Goal: Information Seeking & Learning: Learn about a topic

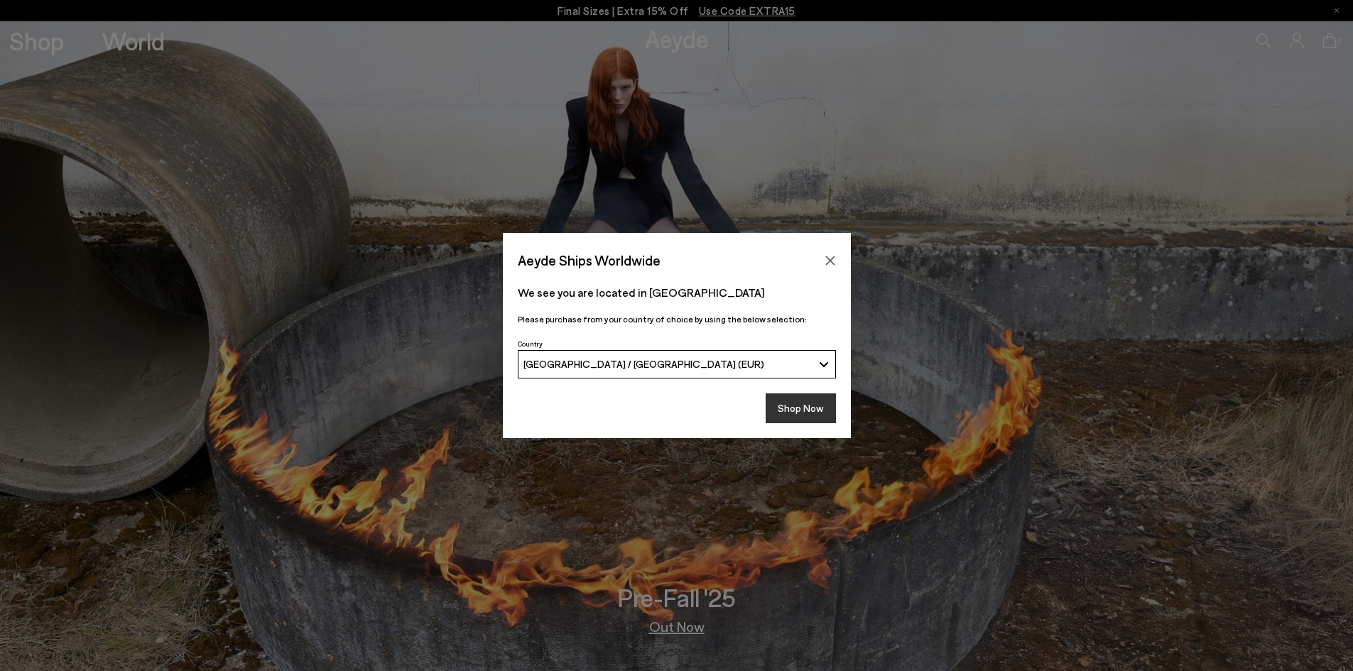
click at [804, 405] on button "Shop Now" at bounding box center [801, 409] width 70 height 30
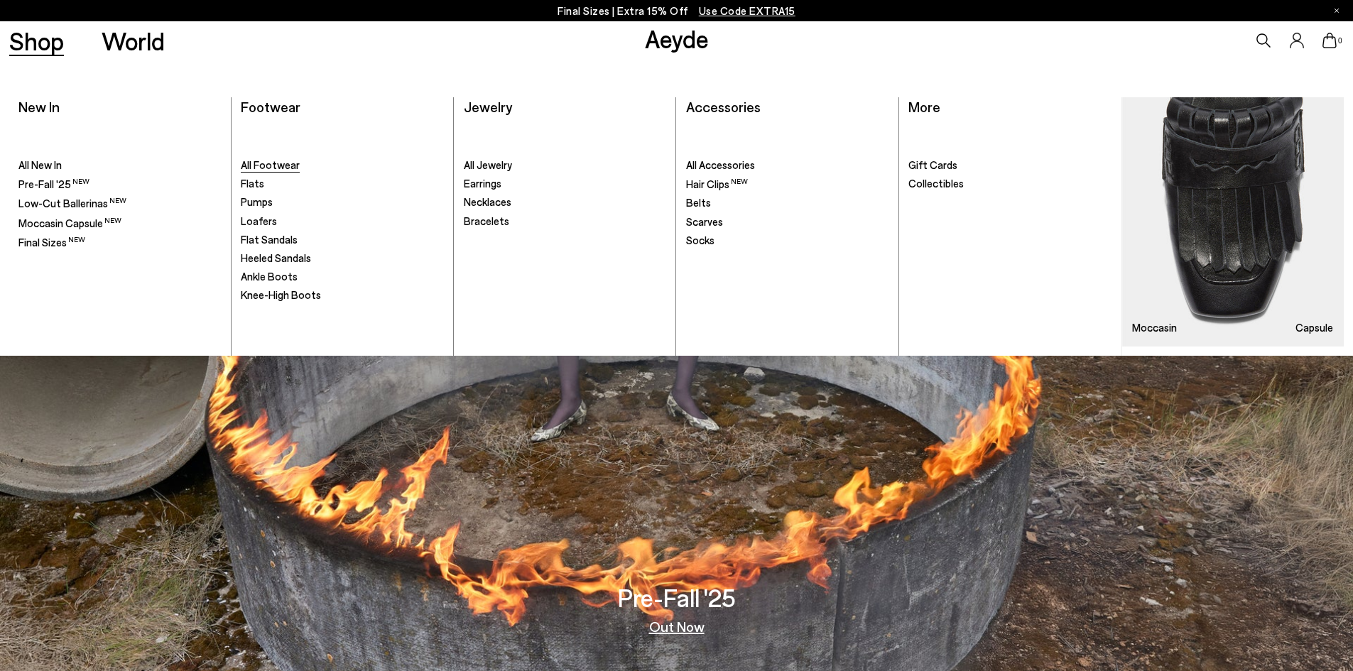
click at [283, 166] on span "All Footwear" at bounding box center [270, 164] width 59 height 13
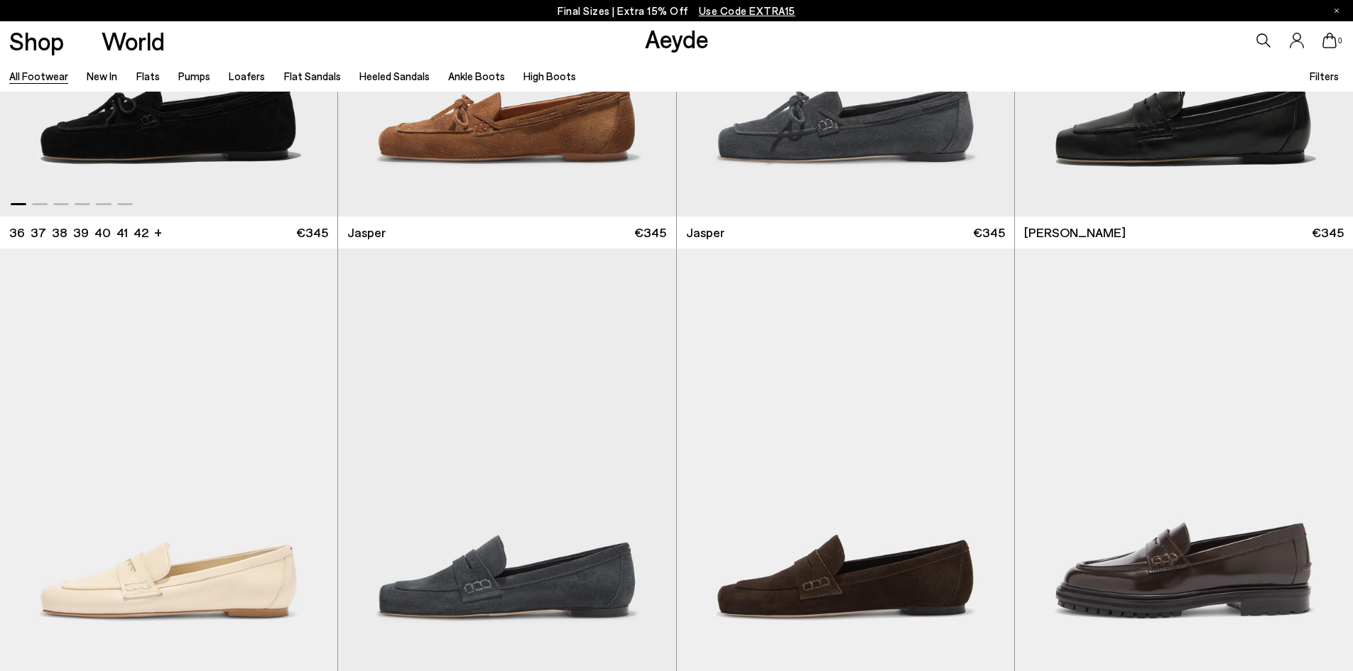
scroll to position [852, 0]
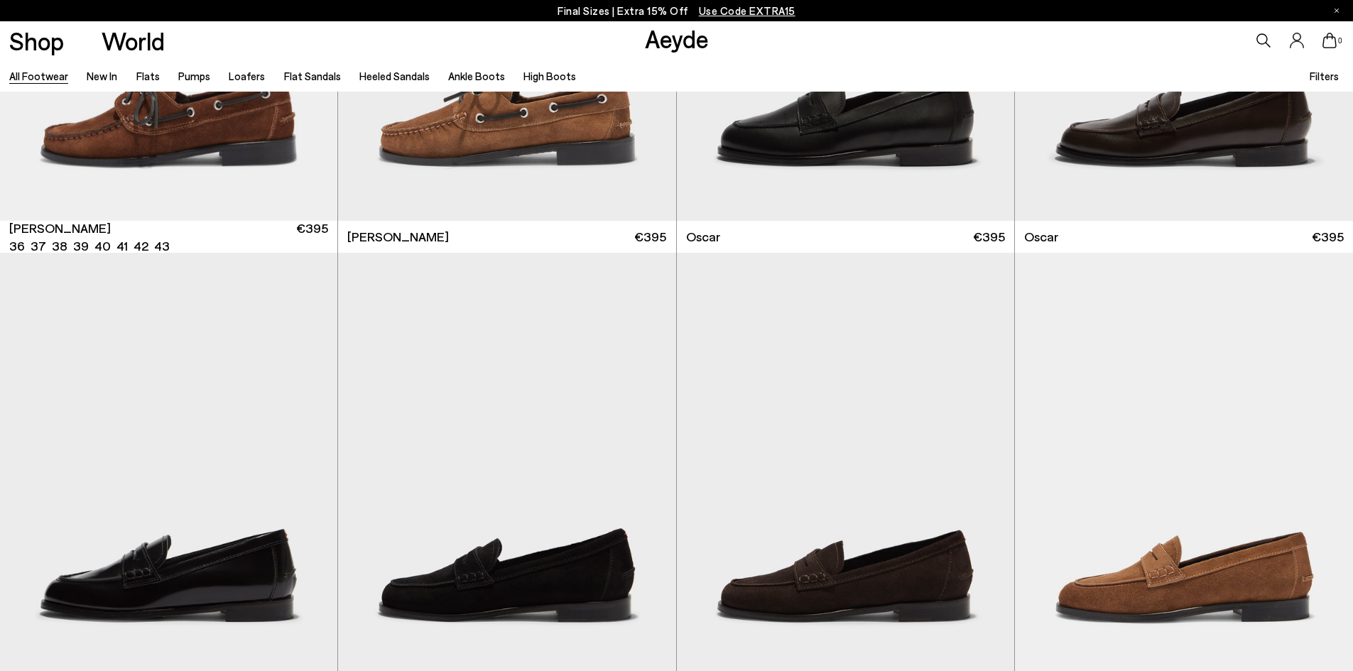
scroll to position [2131, 0]
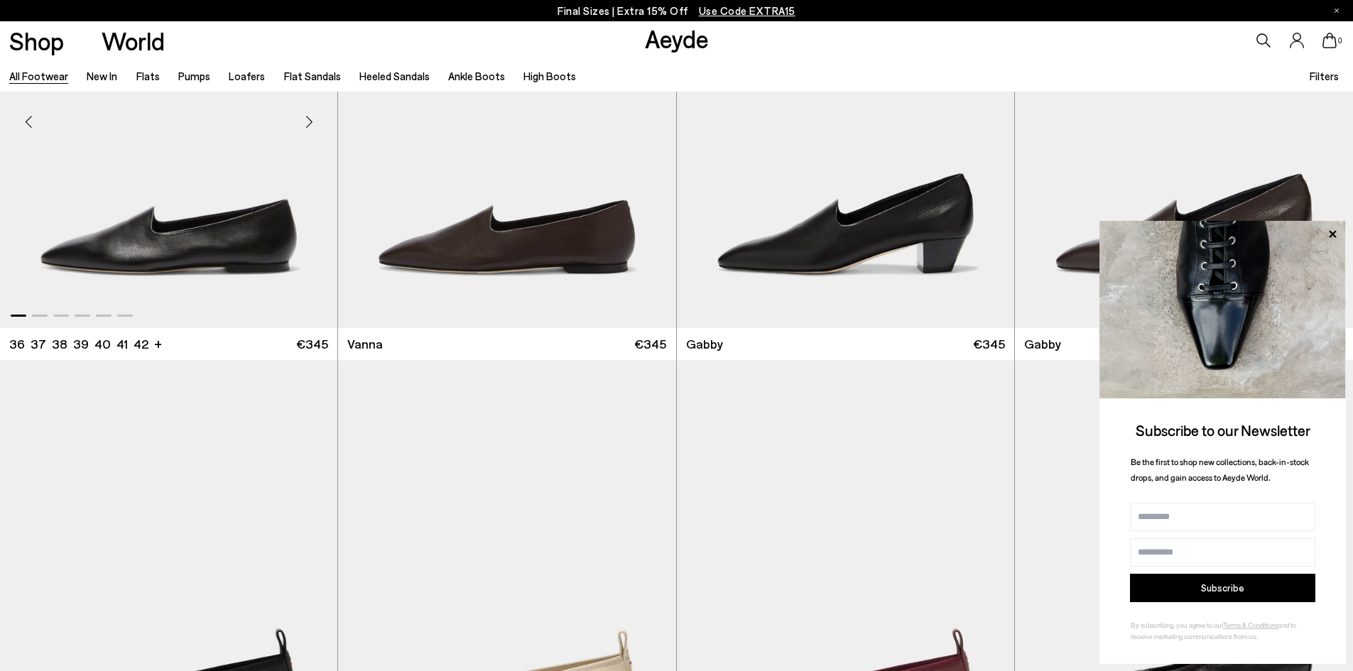
scroll to position [4120, 0]
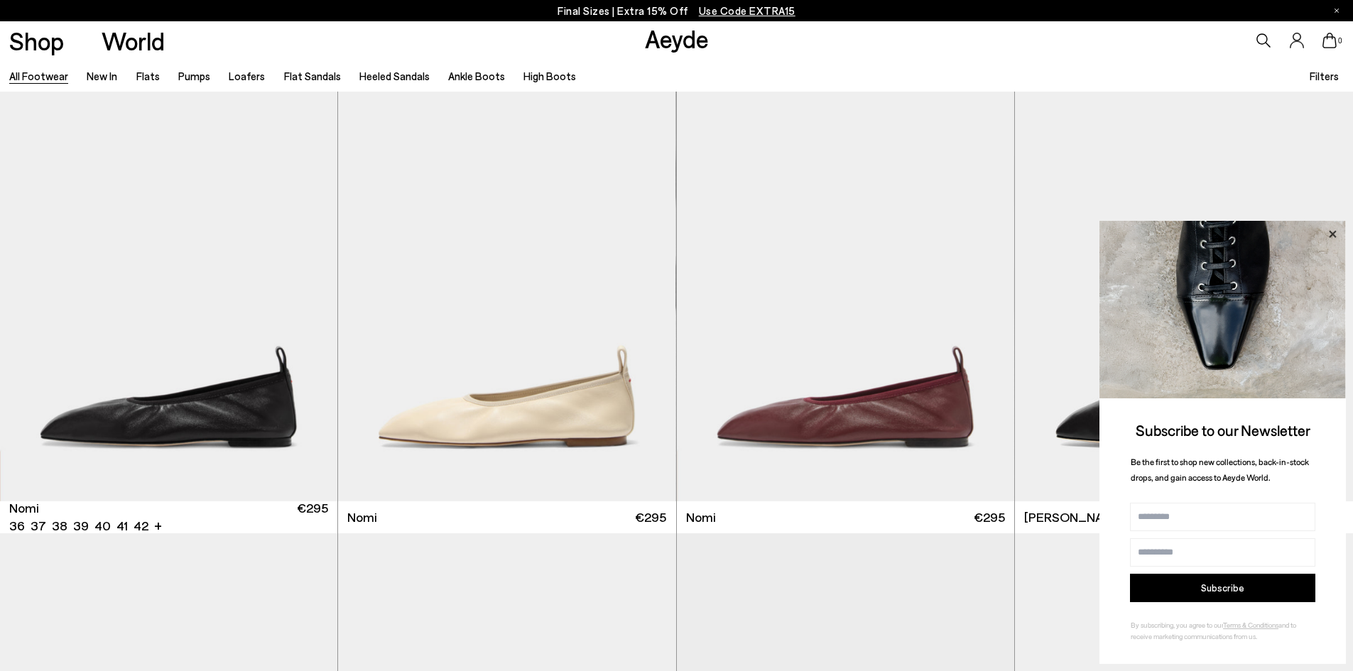
click at [1333, 231] on icon at bounding box center [1333, 234] width 18 height 18
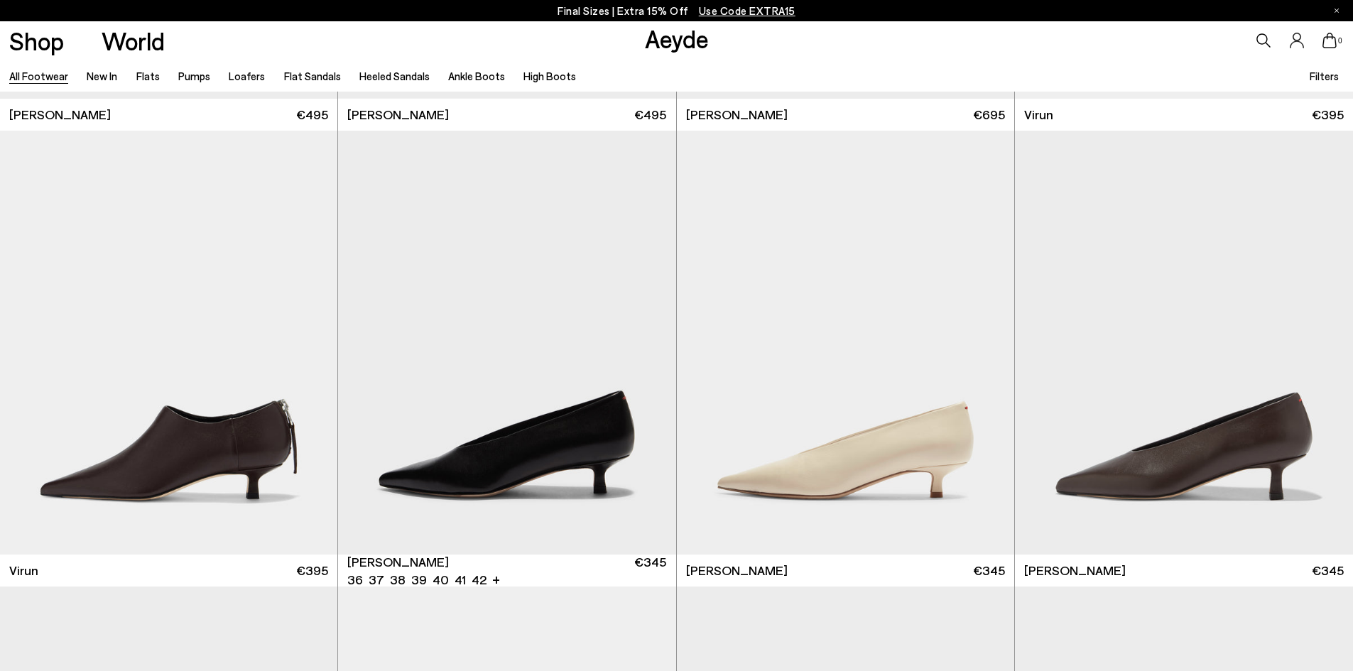
scroll to position [5896, 0]
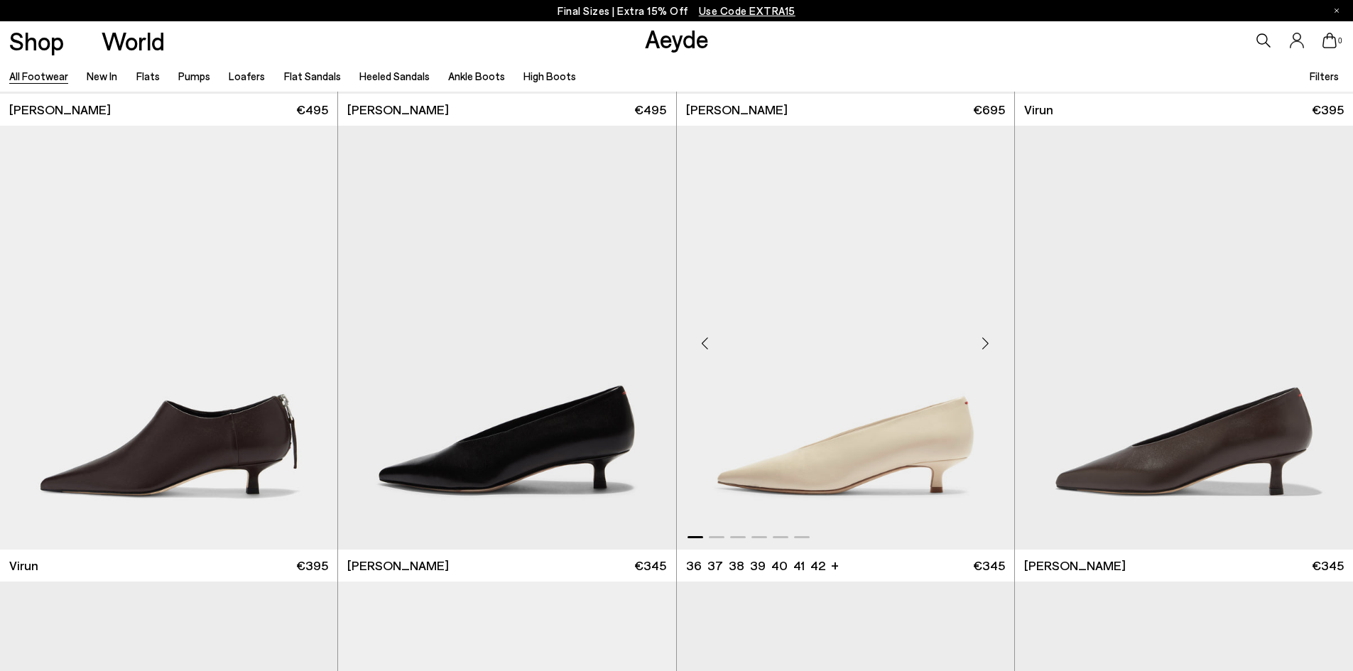
click at [989, 342] on div "Next slide" at bounding box center [986, 344] width 43 height 43
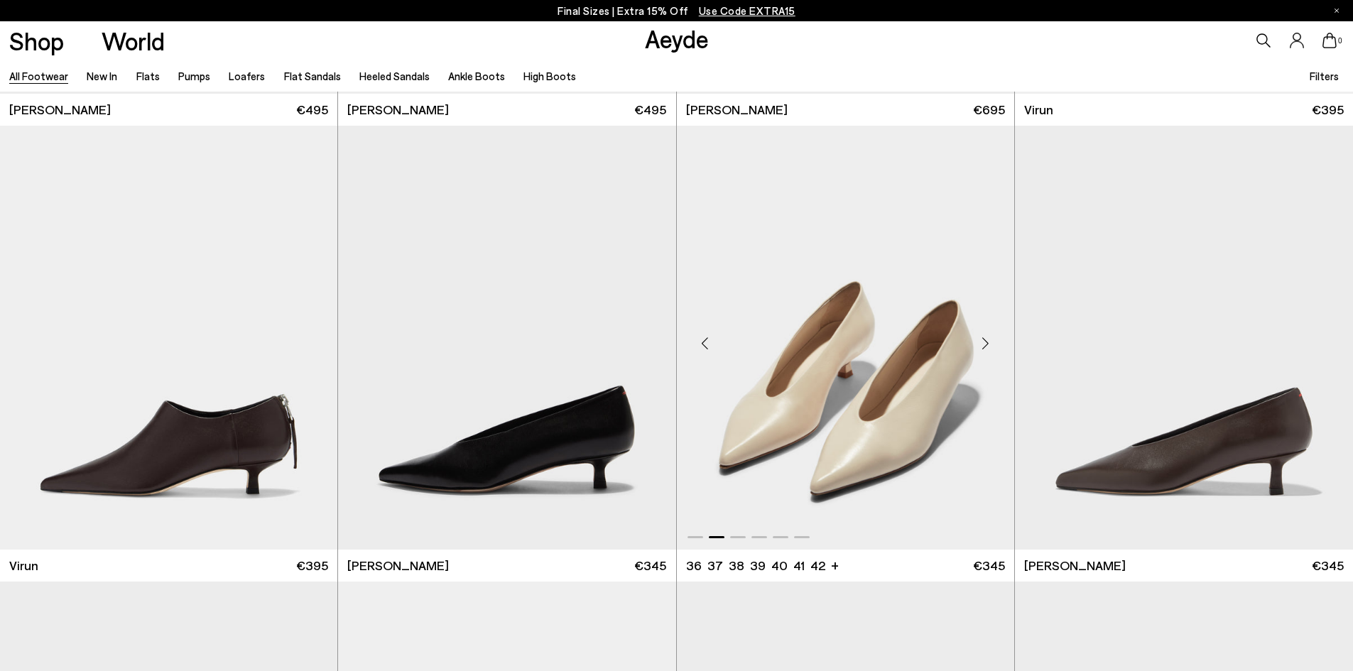
click at [988, 341] on div "Next slide" at bounding box center [986, 344] width 43 height 43
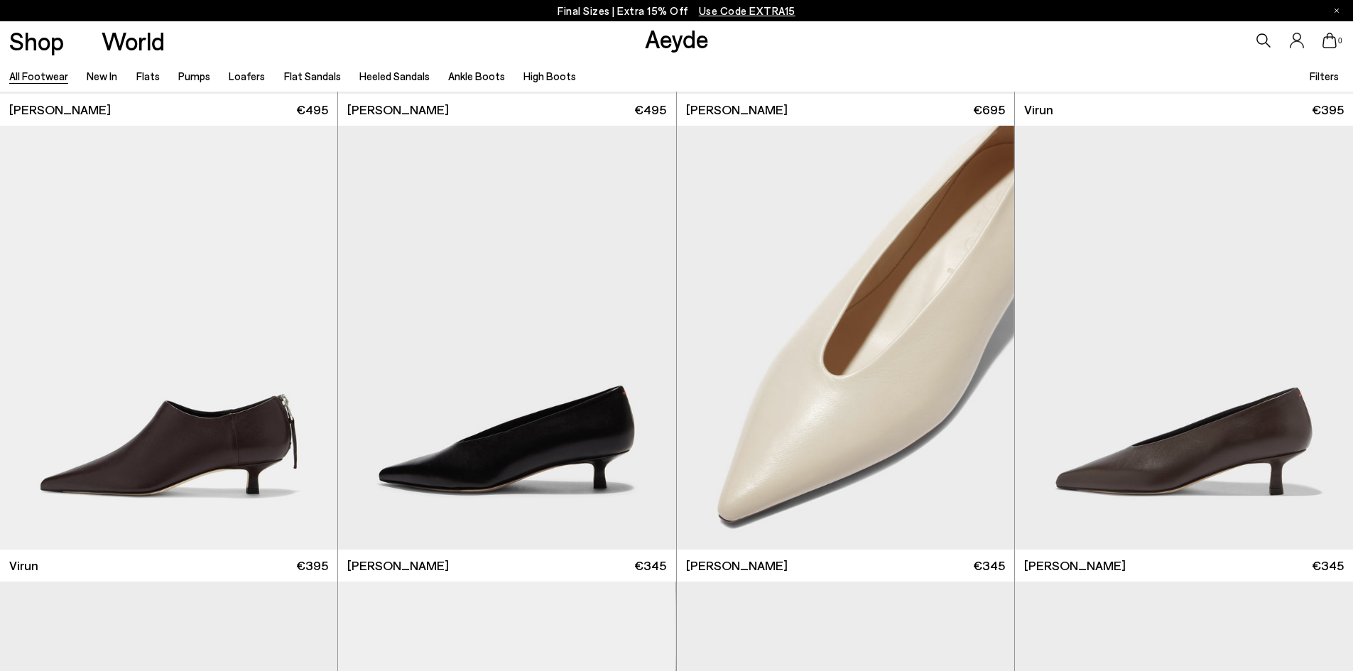
scroll to position [6323, 0]
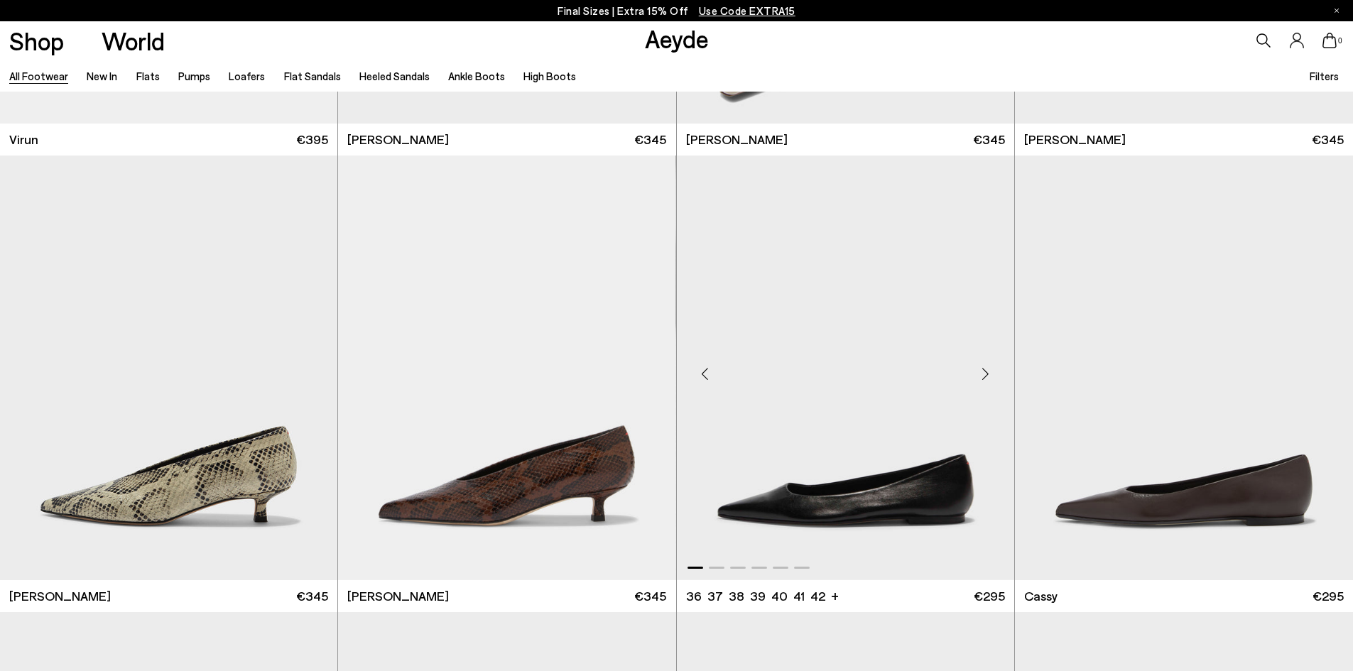
click at [987, 371] on div "Next slide" at bounding box center [986, 373] width 43 height 43
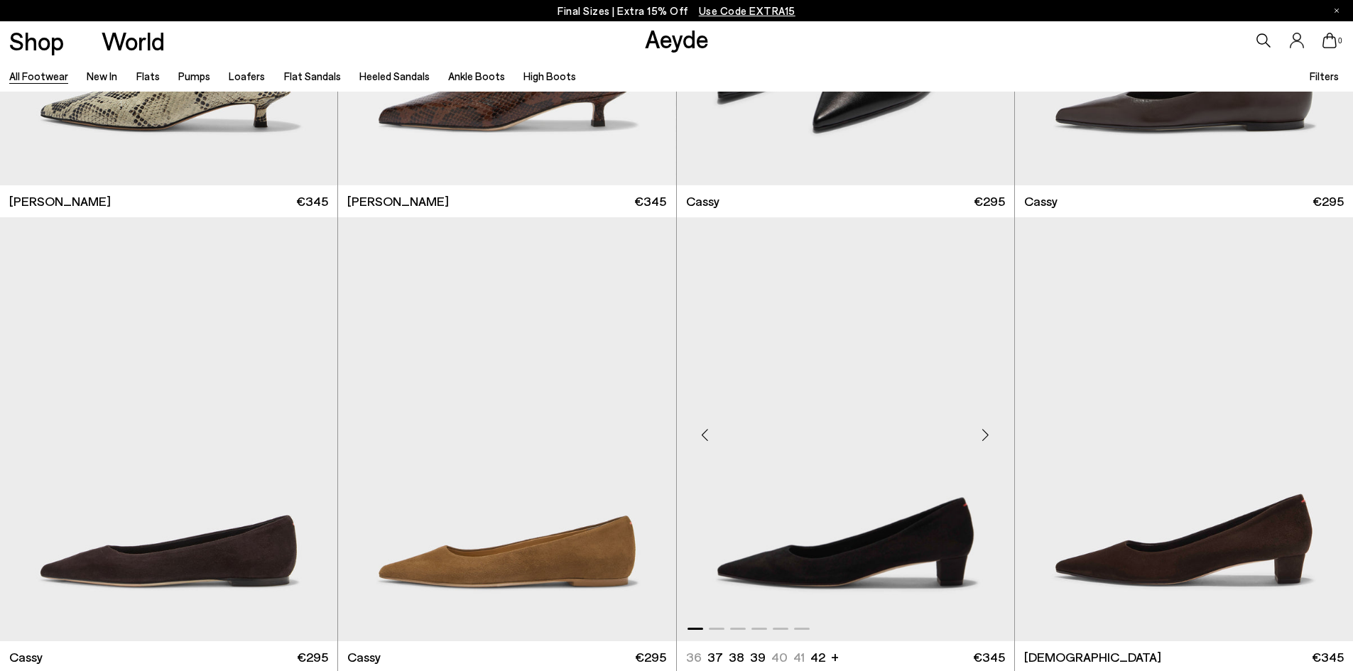
scroll to position [6749, 0]
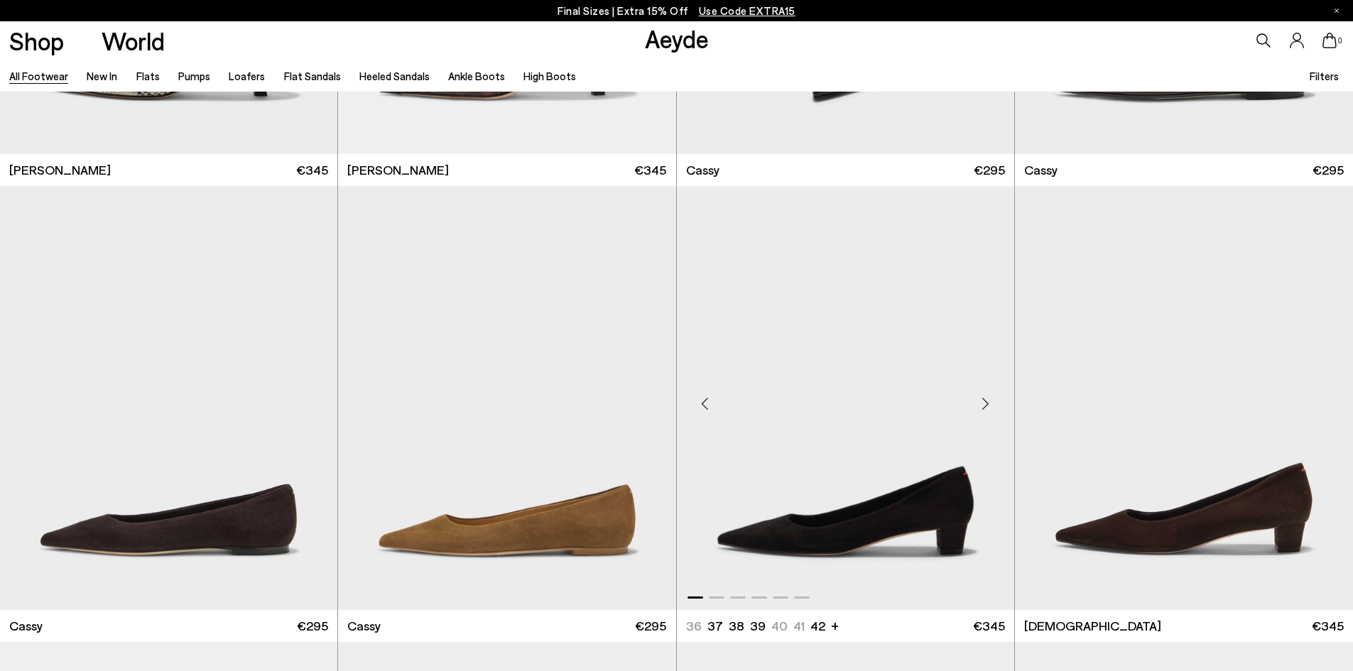
click at [984, 399] on div "Next slide" at bounding box center [986, 403] width 43 height 43
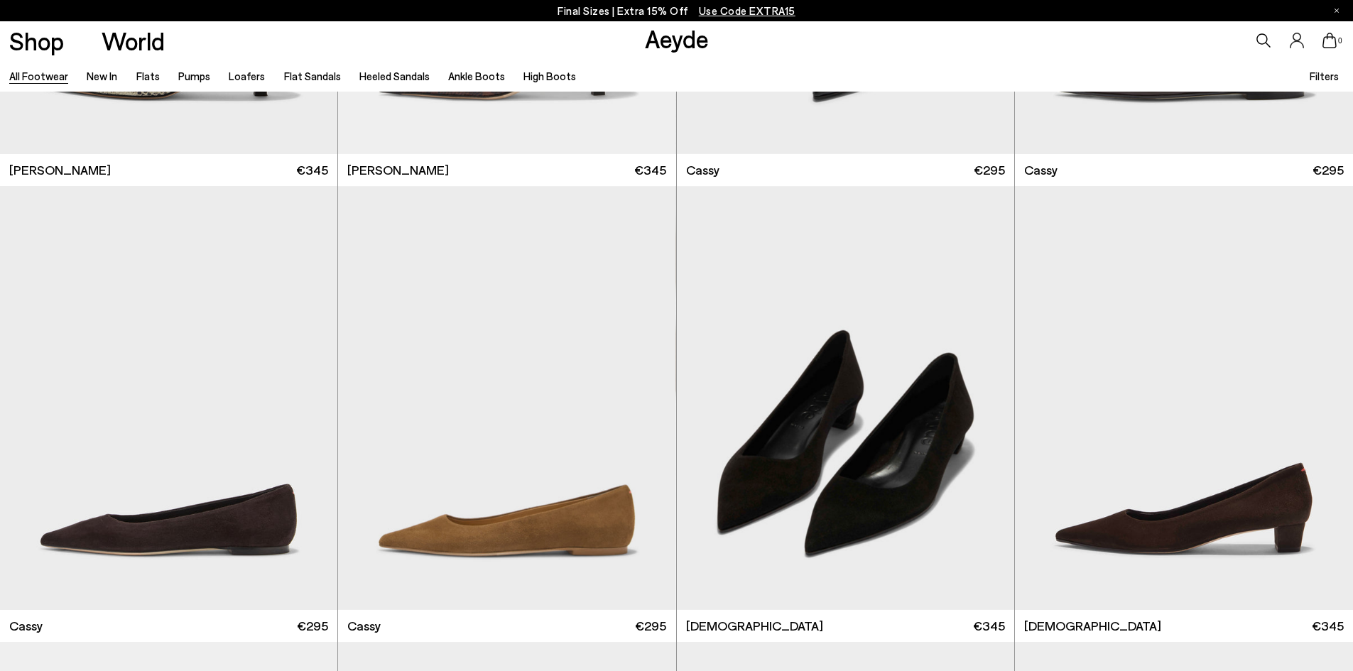
scroll to position [7317, 0]
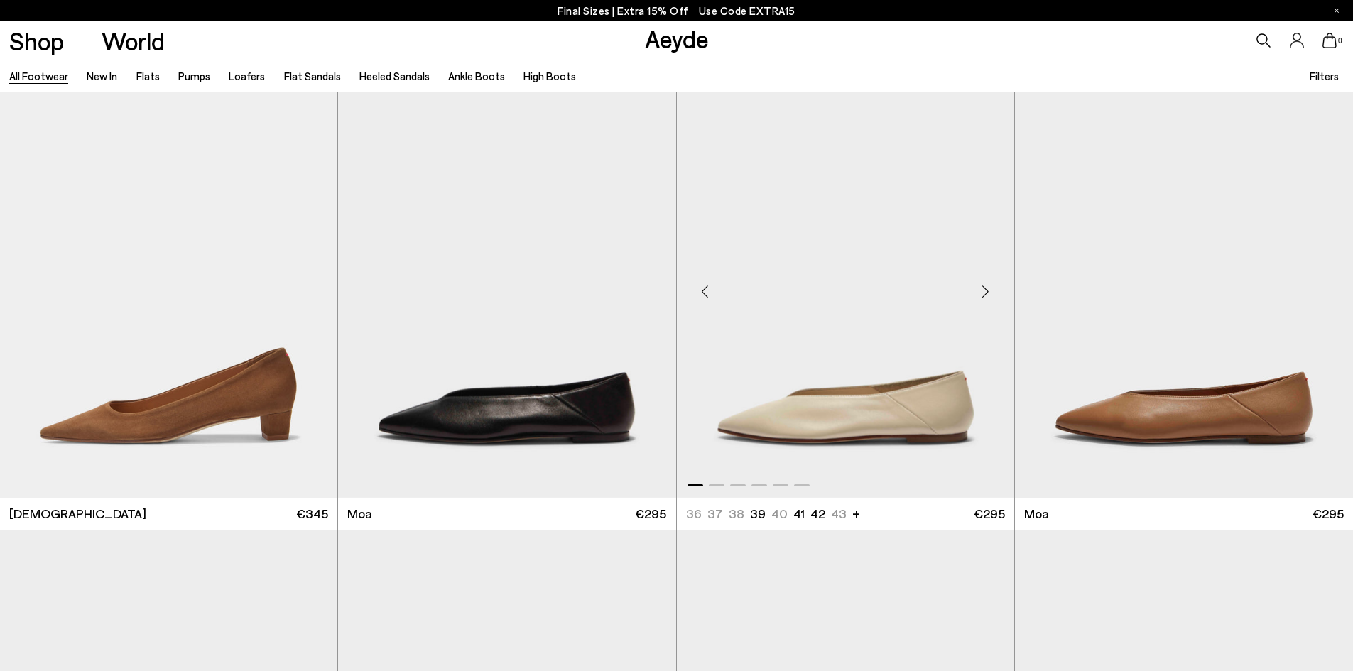
click at [982, 289] on div "Next slide" at bounding box center [986, 291] width 43 height 43
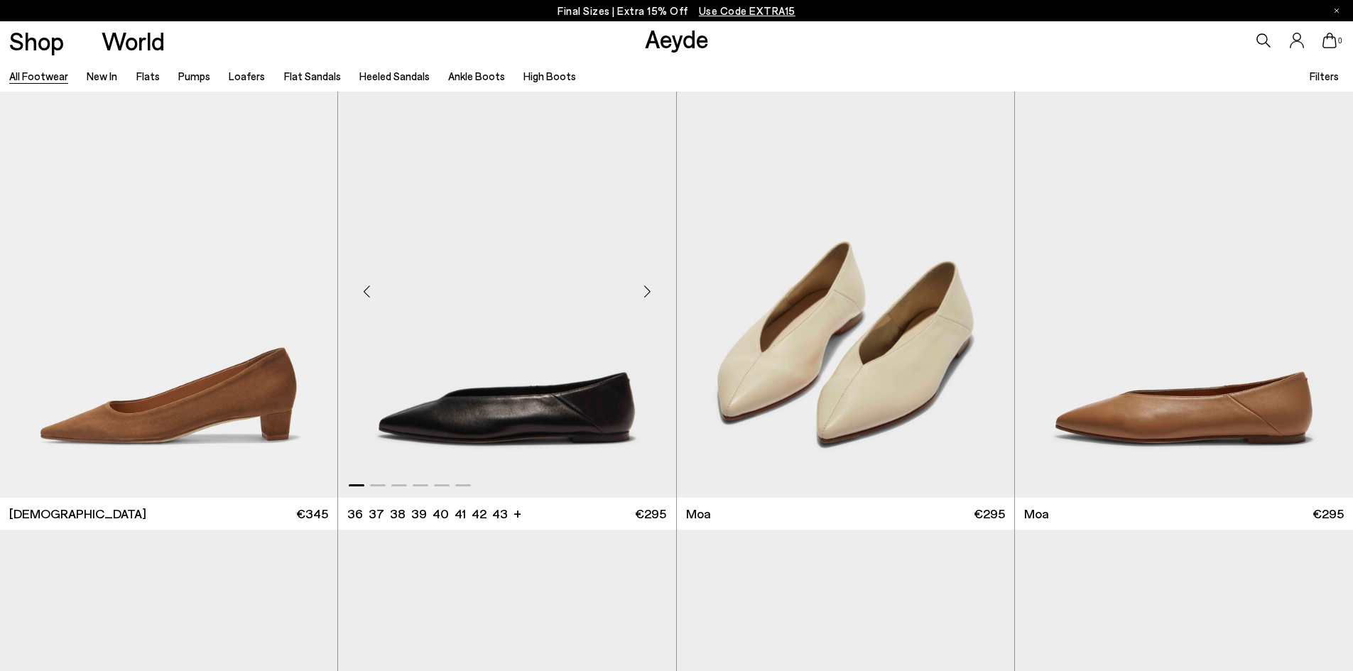
click at [644, 290] on div "Next slide" at bounding box center [648, 291] width 43 height 43
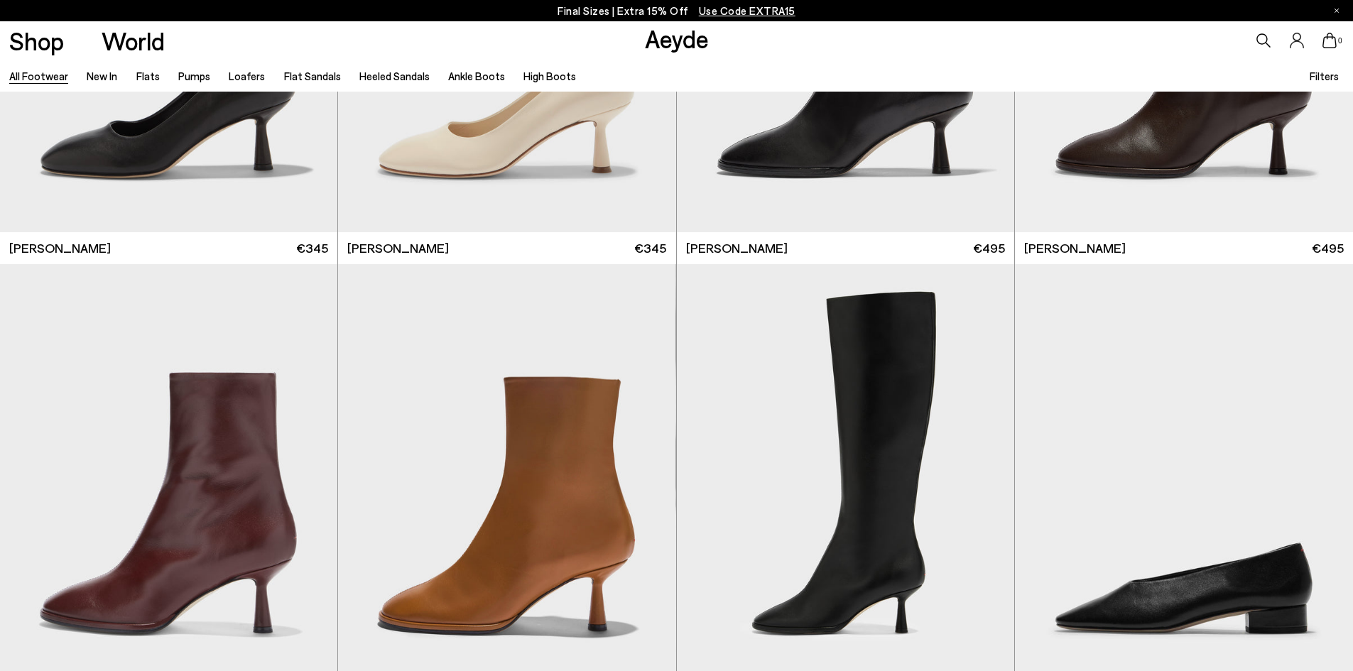
scroll to position [9022, 0]
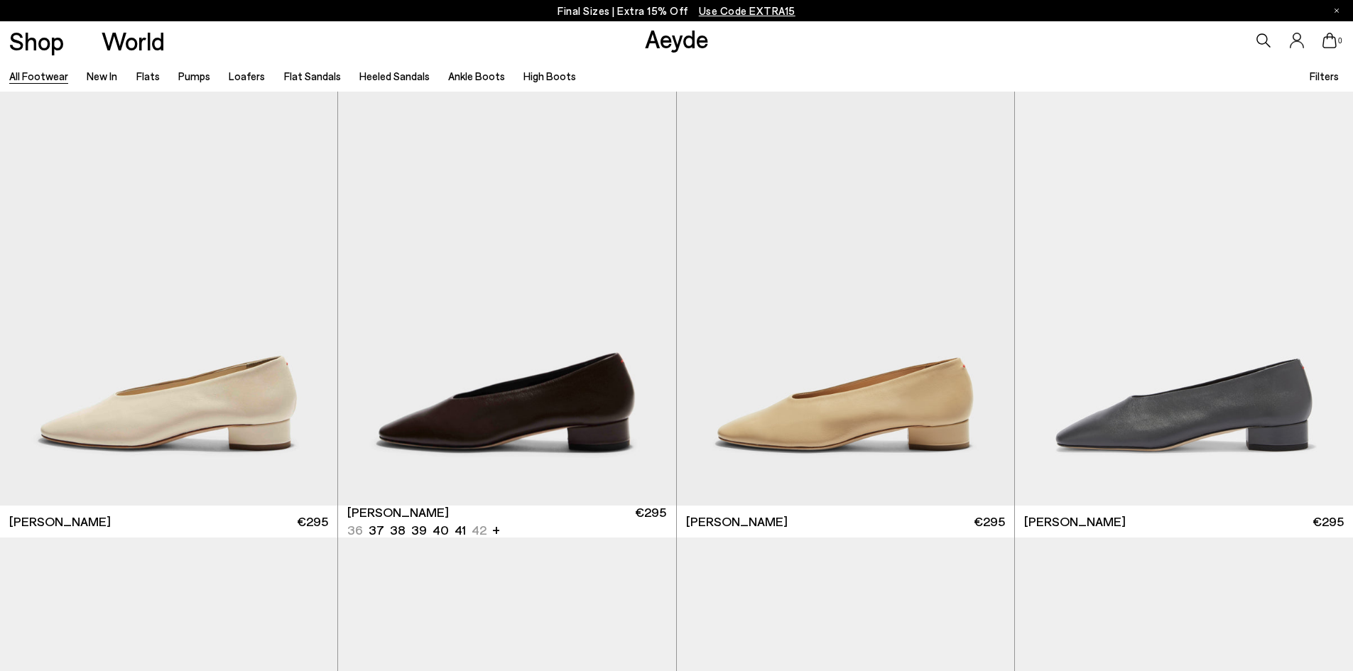
scroll to position [10017, 0]
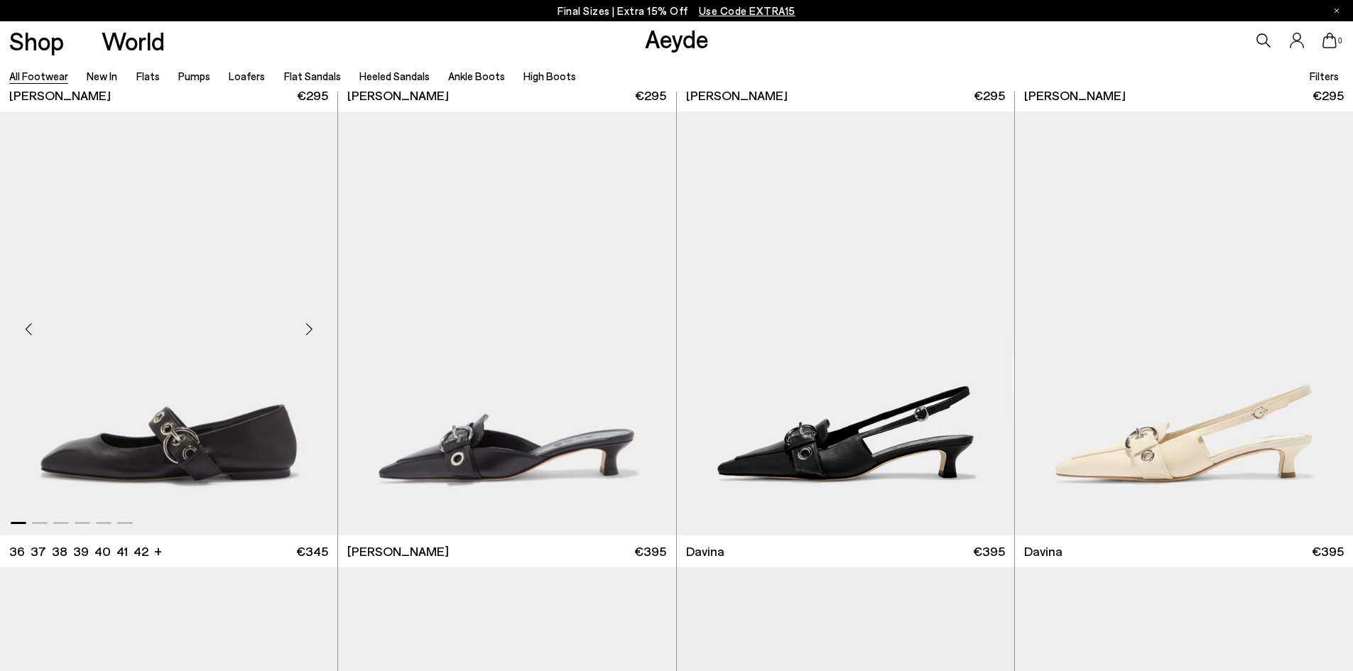
click at [308, 328] on div "Next slide" at bounding box center [309, 329] width 43 height 43
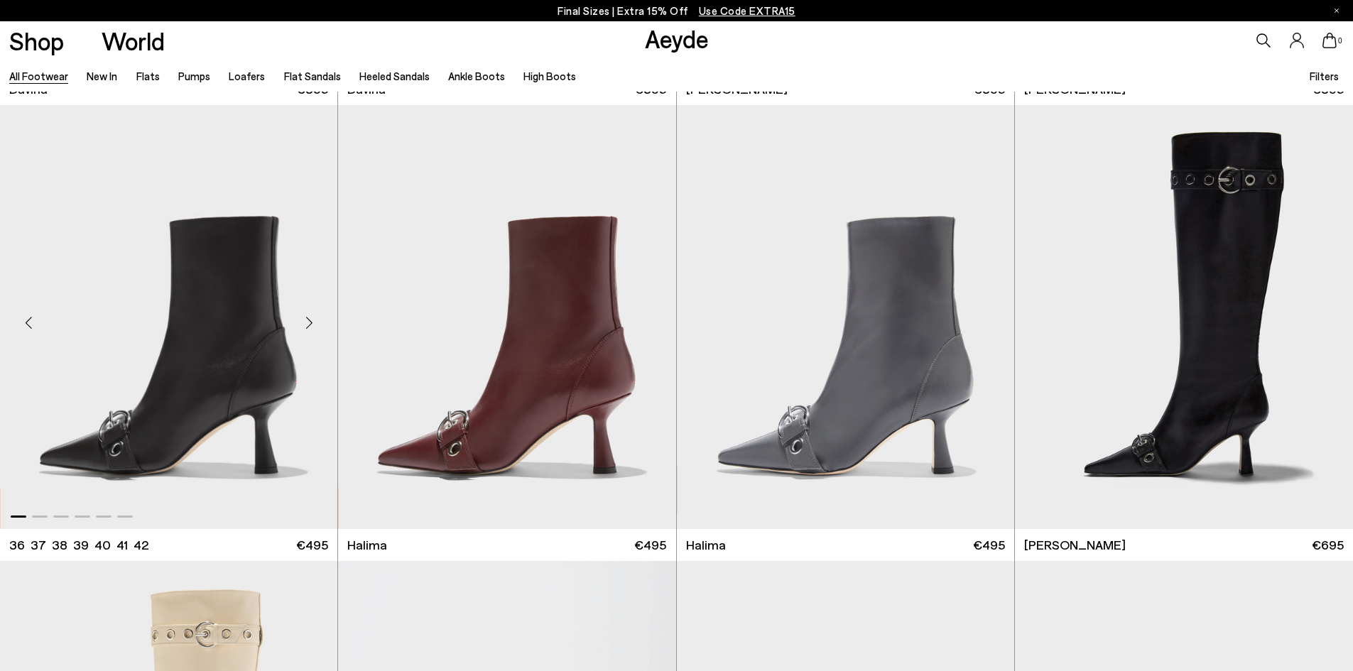
scroll to position [11225, 0]
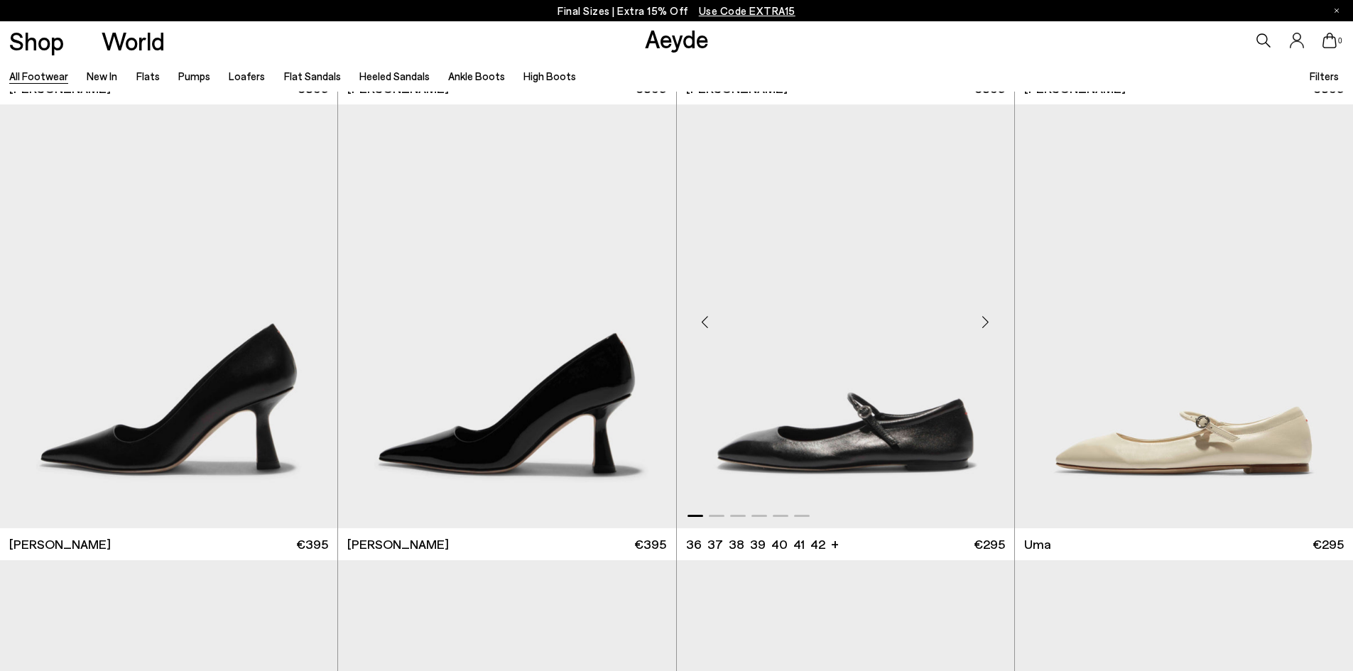
scroll to position [13214, 0]
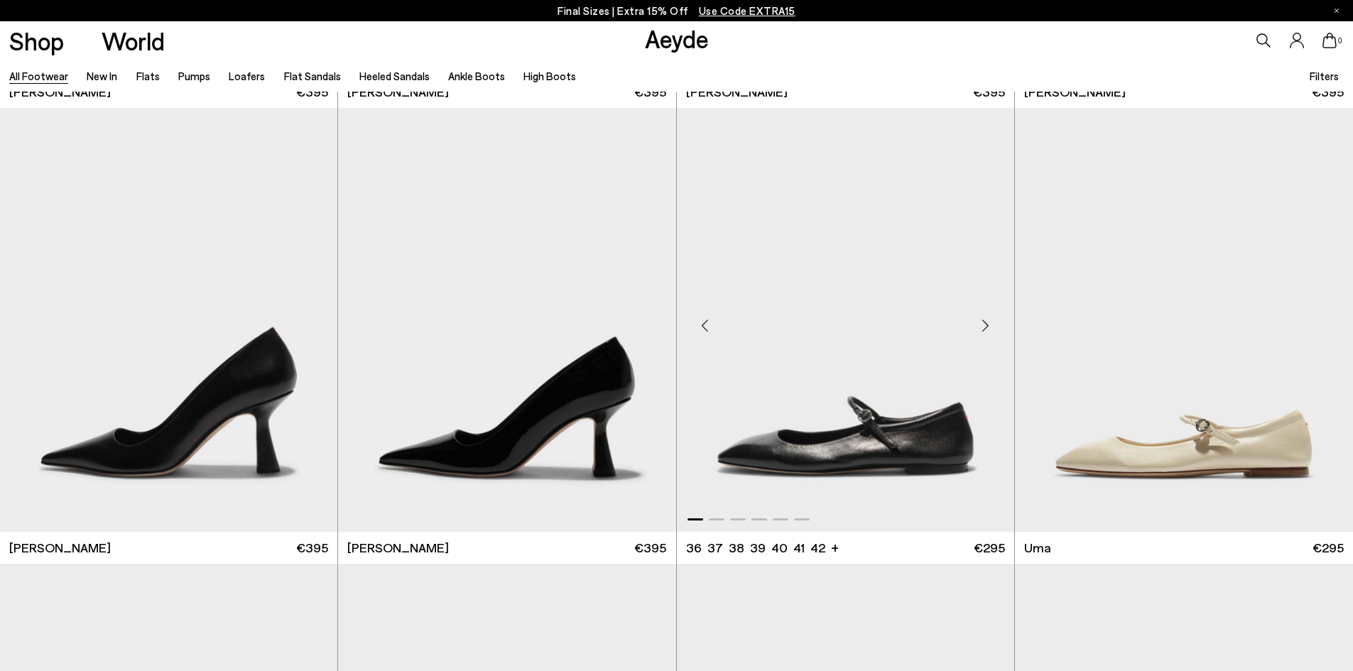
click at [985, 317] on div "Next slide" at bounding box center [986, 325] width 43 height 43
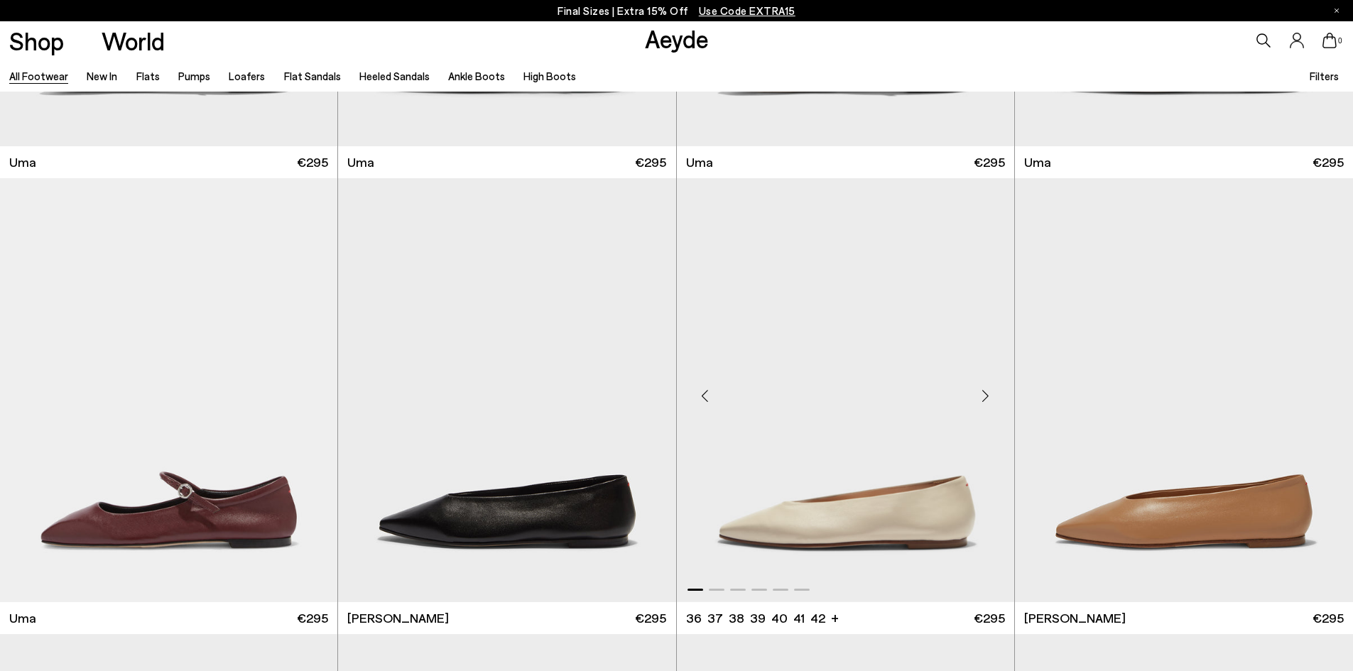
scroll to position [14066, 0]
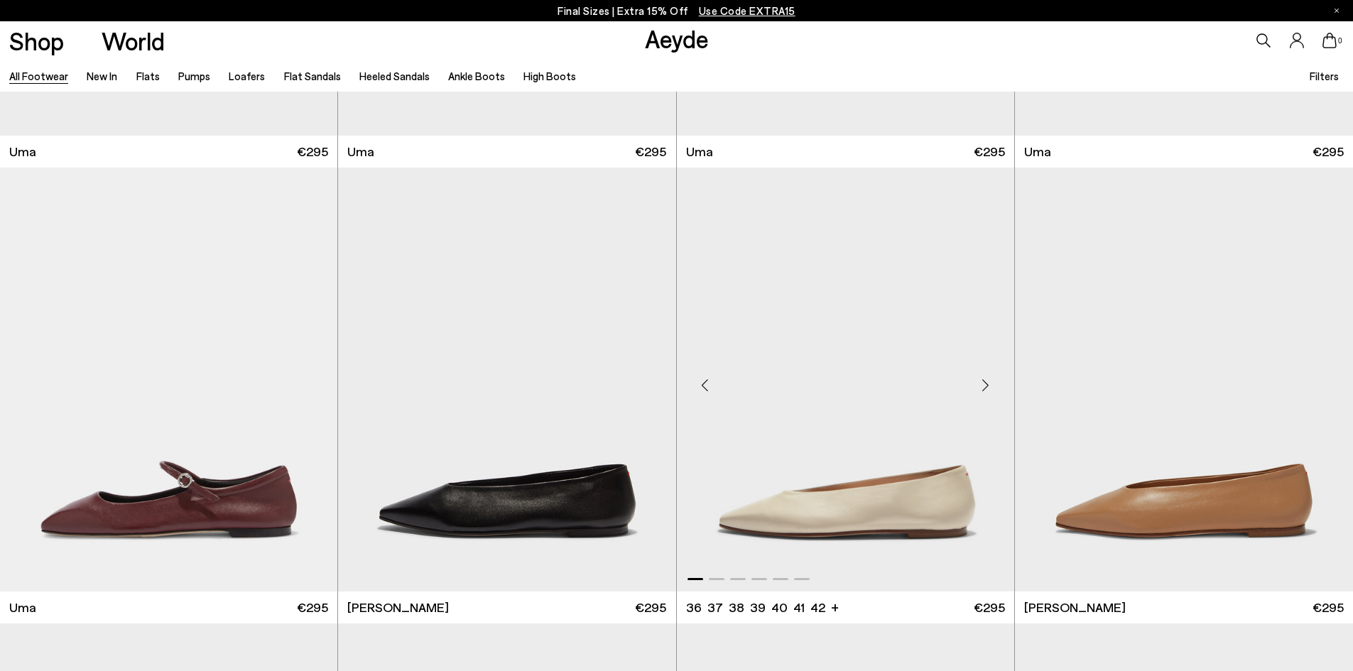
click at [982, 379] on div "Next slide" at bounding box center [986, 385] width 43 height 43
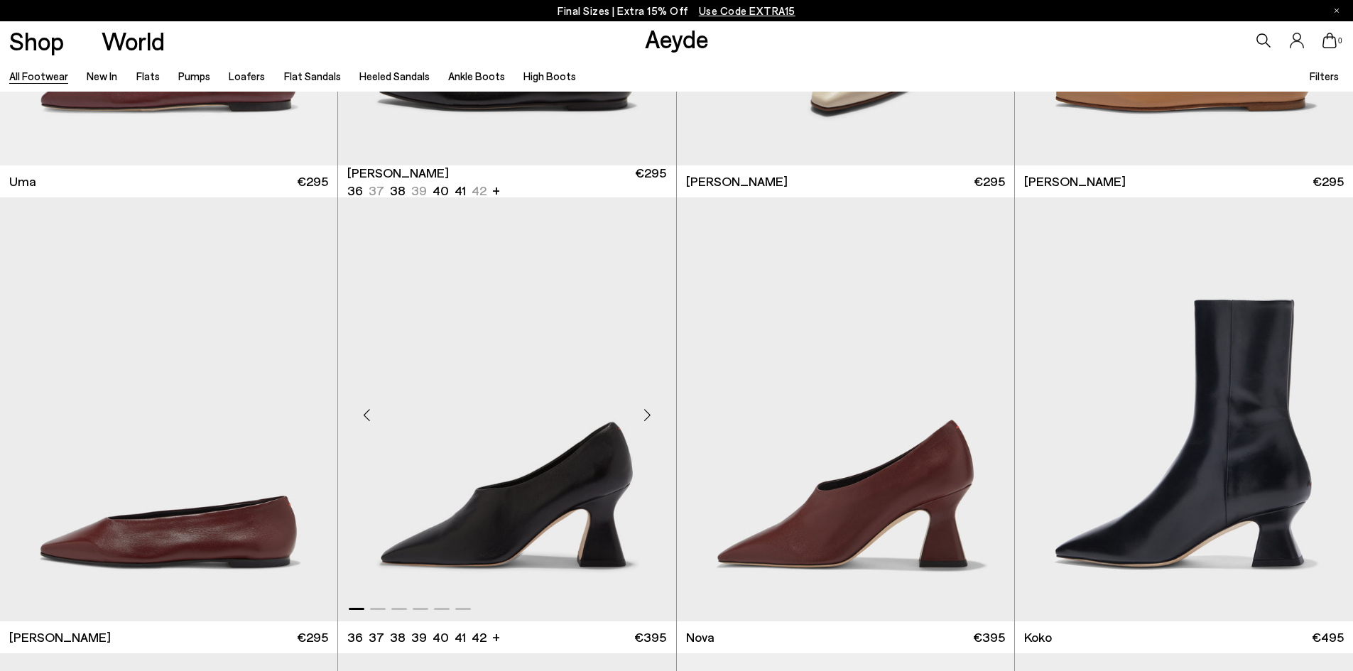
scroll to position [14563, 0]
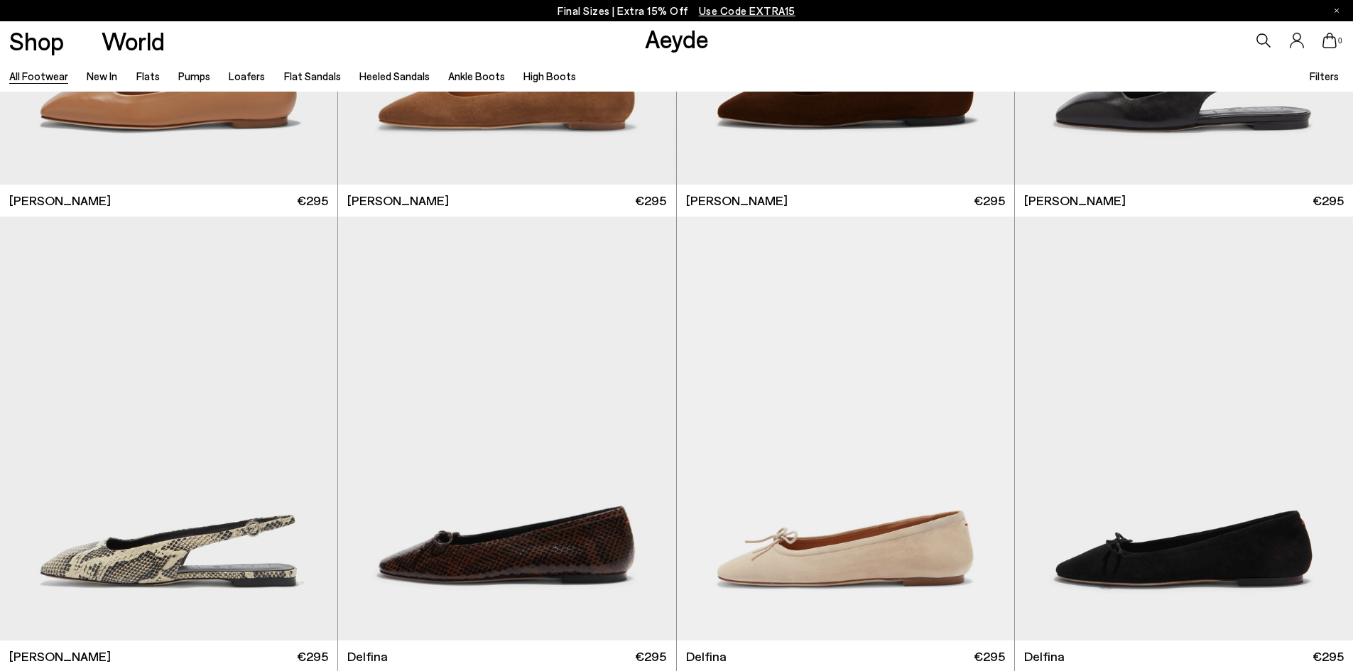
scroll to position [16553, 0]
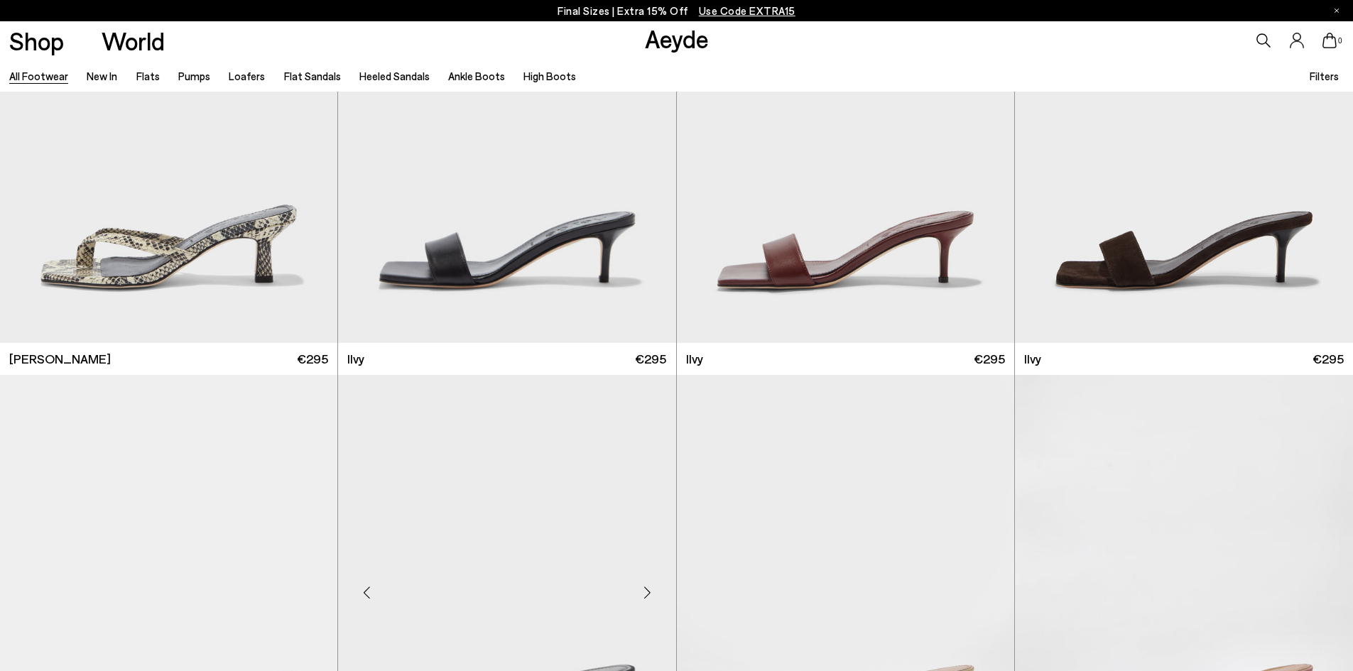
scroll to position [20034, 0]
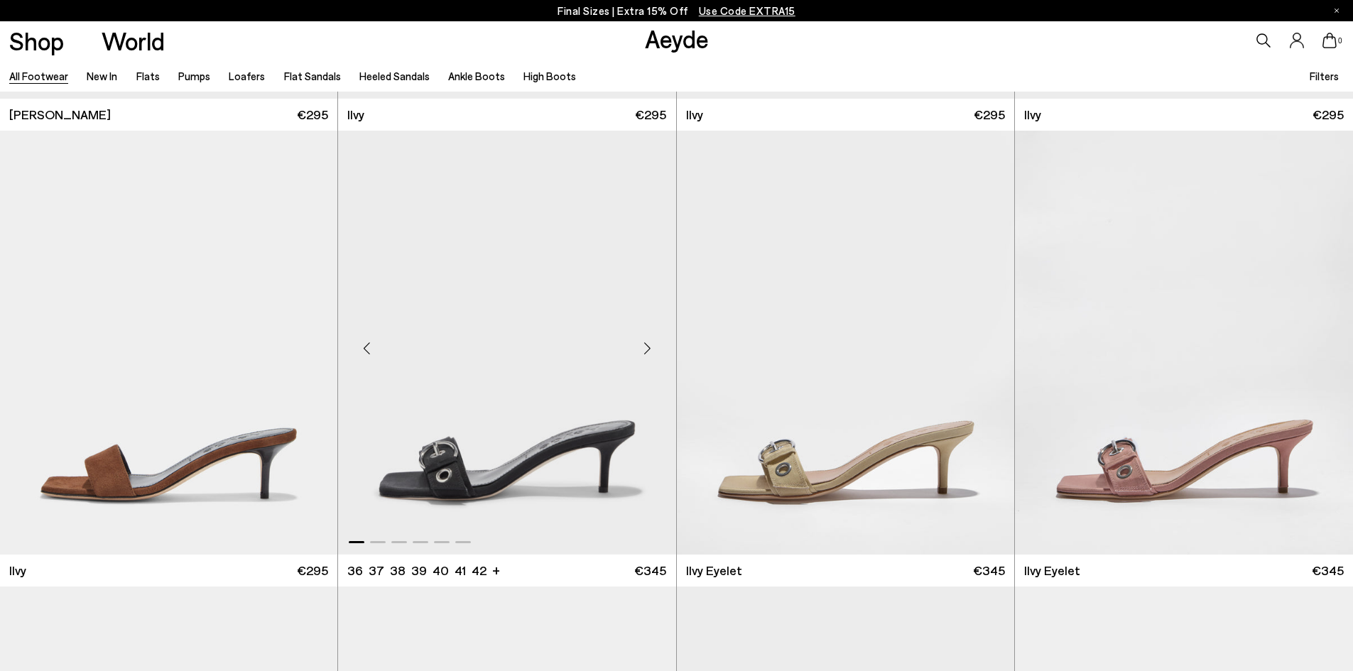
click at [650, 343] on div "Next slide" at bounding box center [648, 349] width 43 height 43
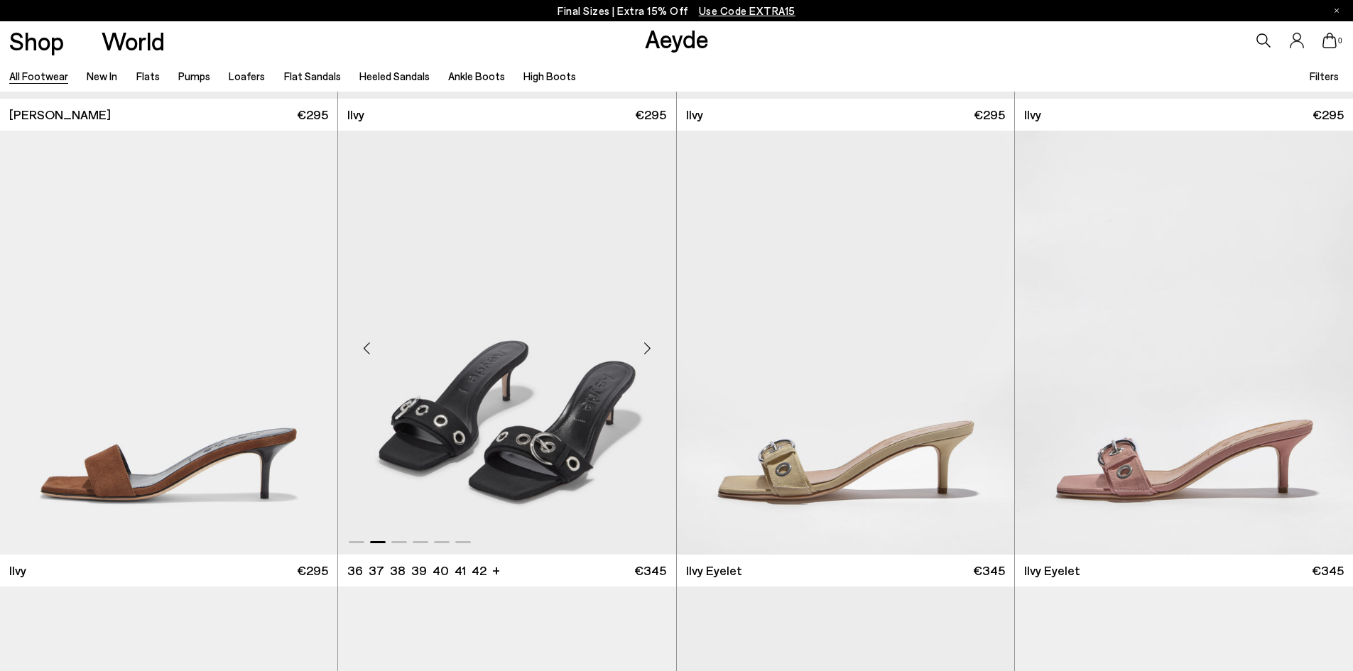
click at [552, 369] on img "2 / 6" at bounding box center [506, 343] width 337 height 424
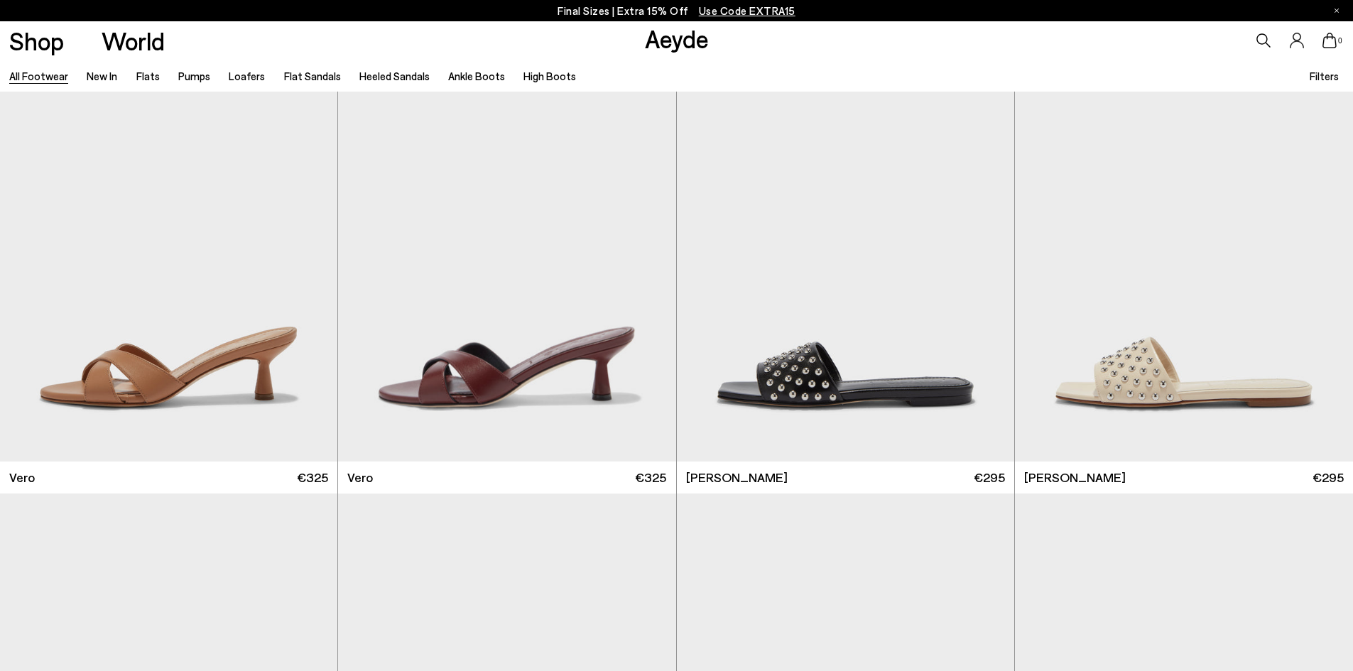
scroll to position [23715, 0]
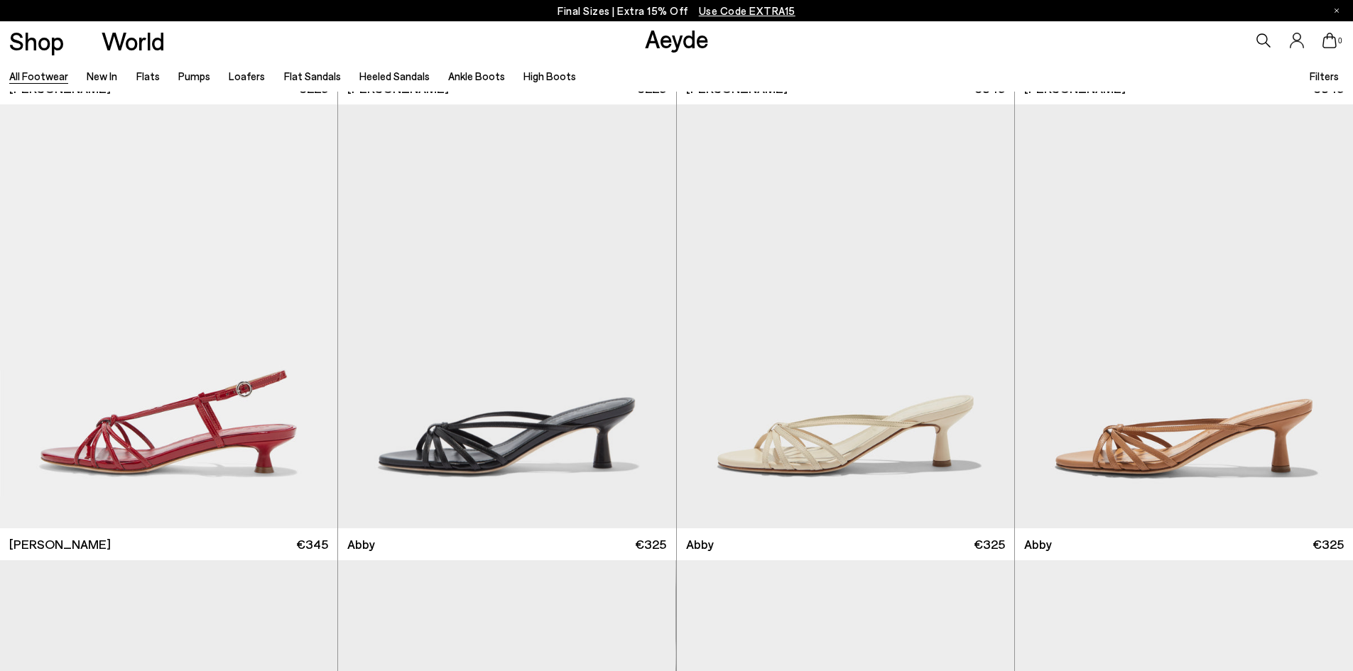
scroll to position [25220, 0]
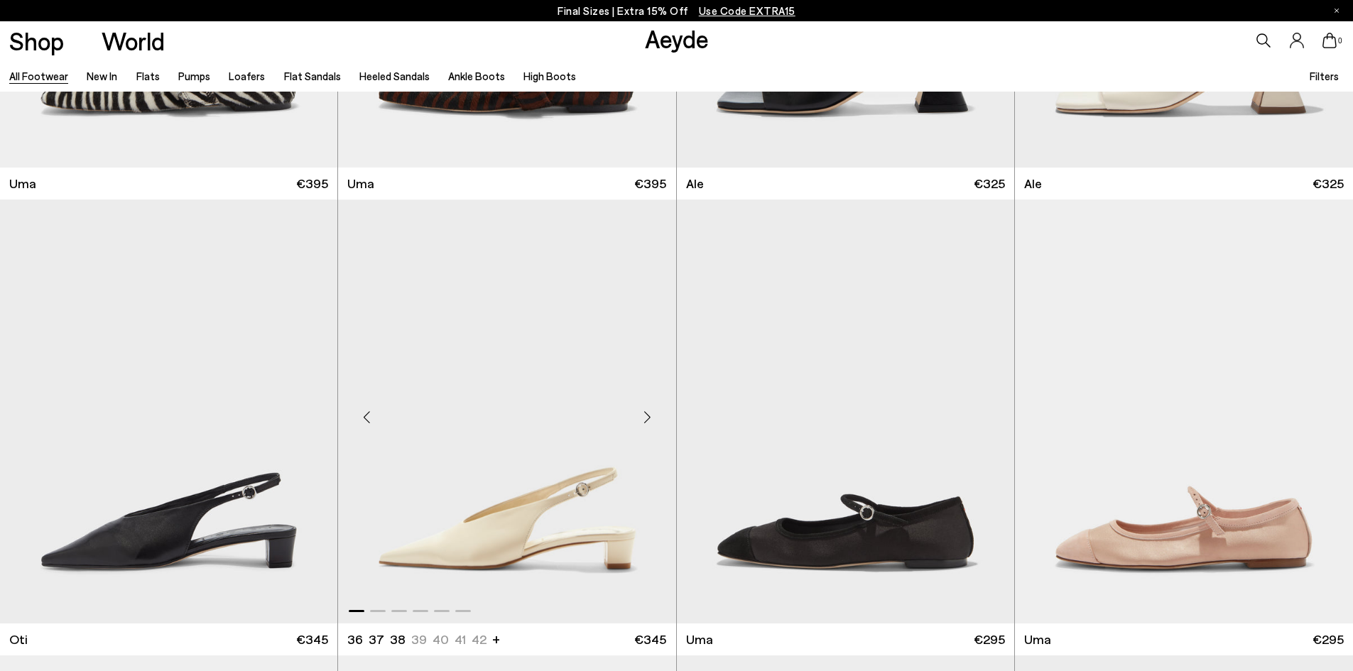
scroll to position [26996, 0]
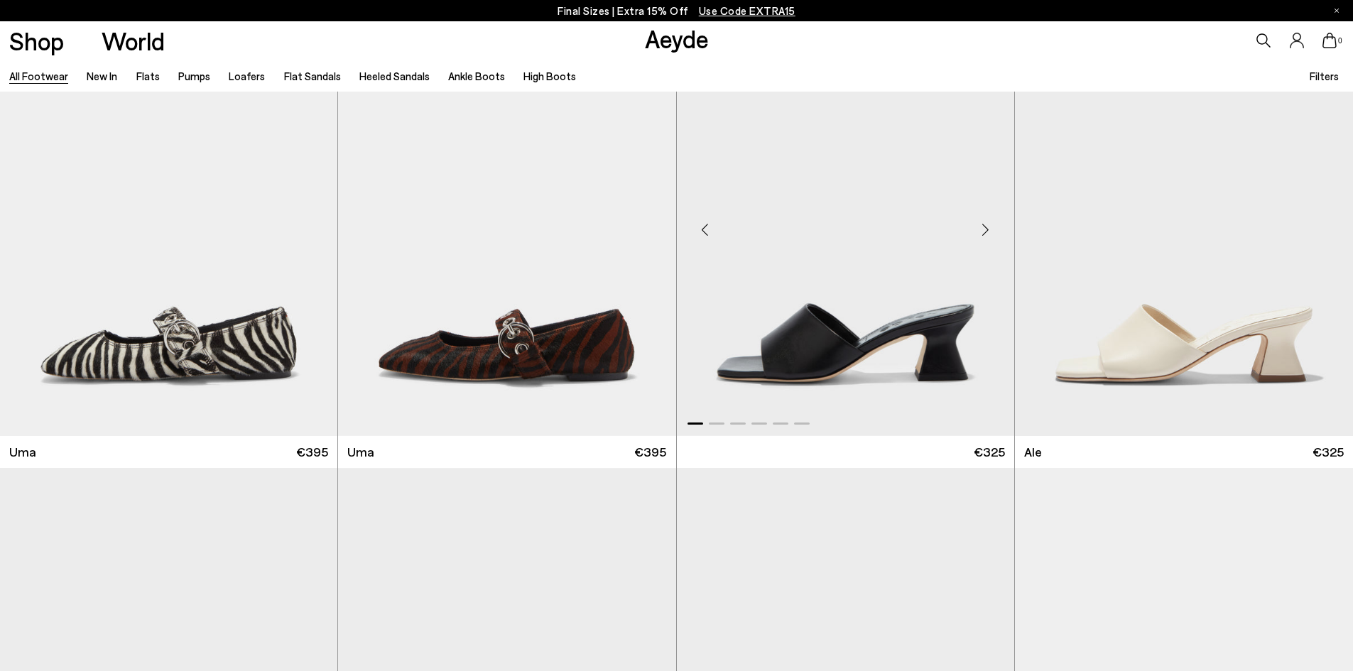
click at [842, 328] on img "1 / 6" at bounding box center [845, 224] width 337 height 424
click at [900, 281] on img "1 / 6" at bounding box center [845, 224] width 337 height 424
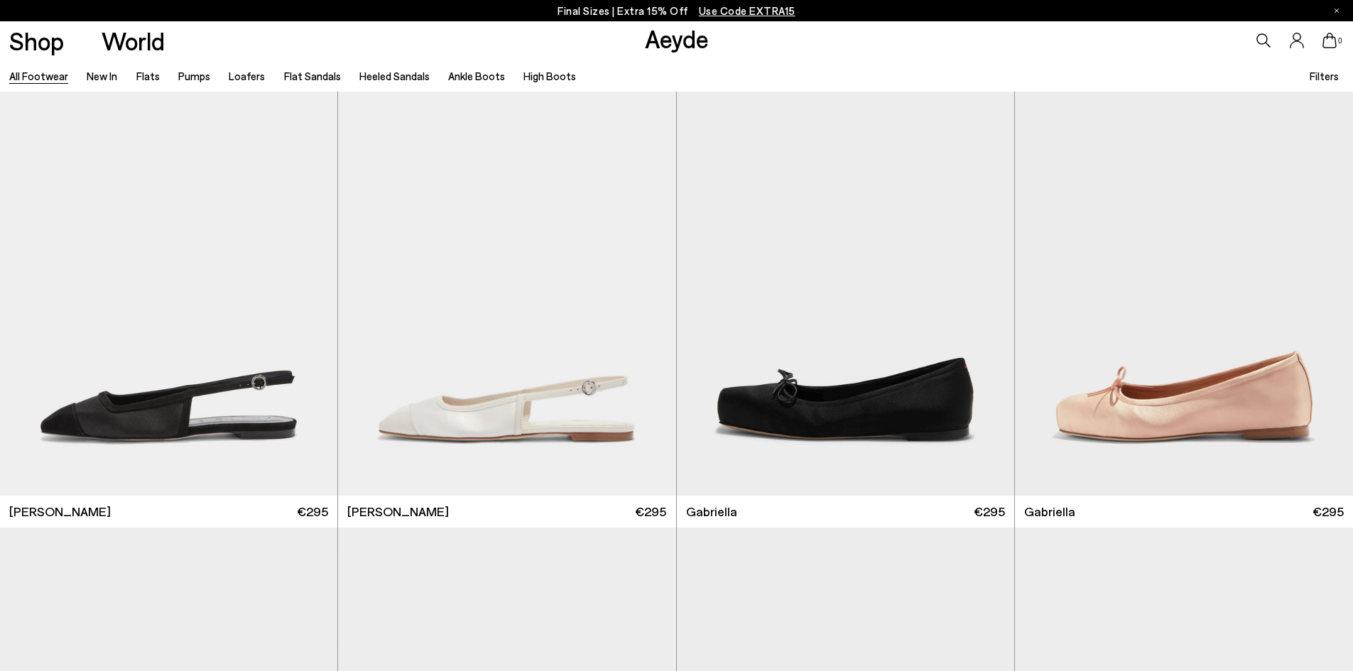
scroll to position [28018, 0]
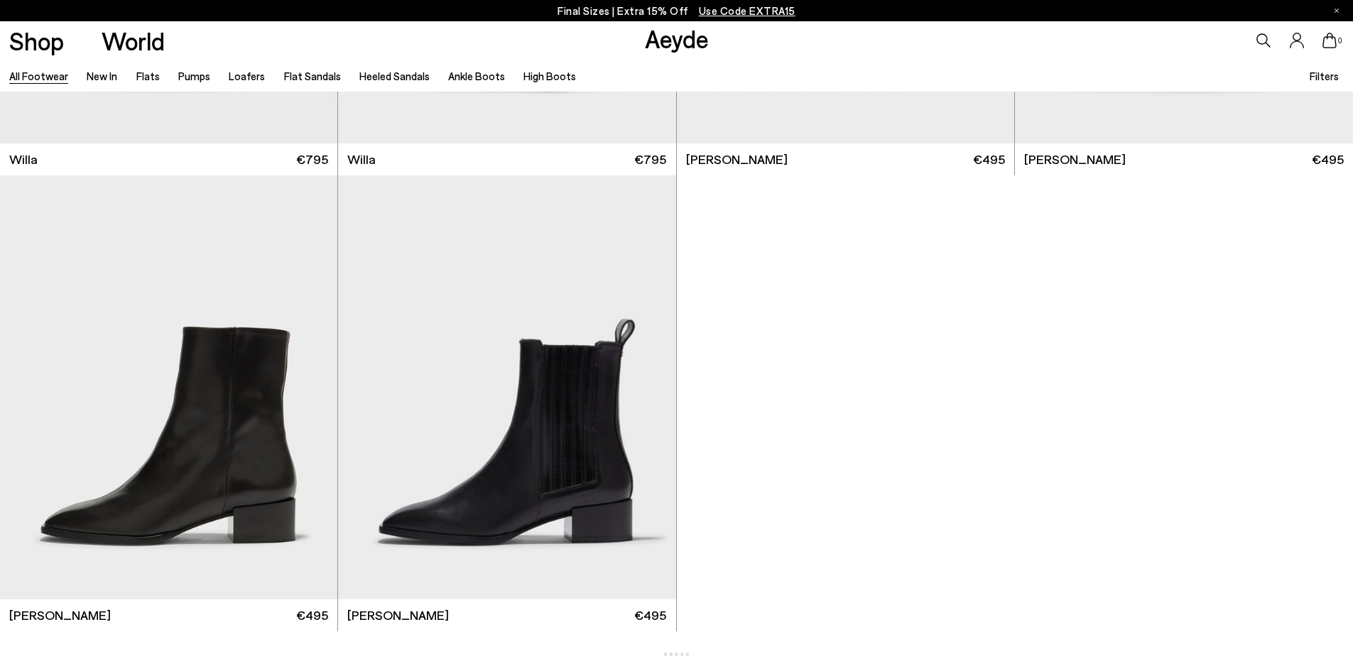
scroll to position [31393, 0]
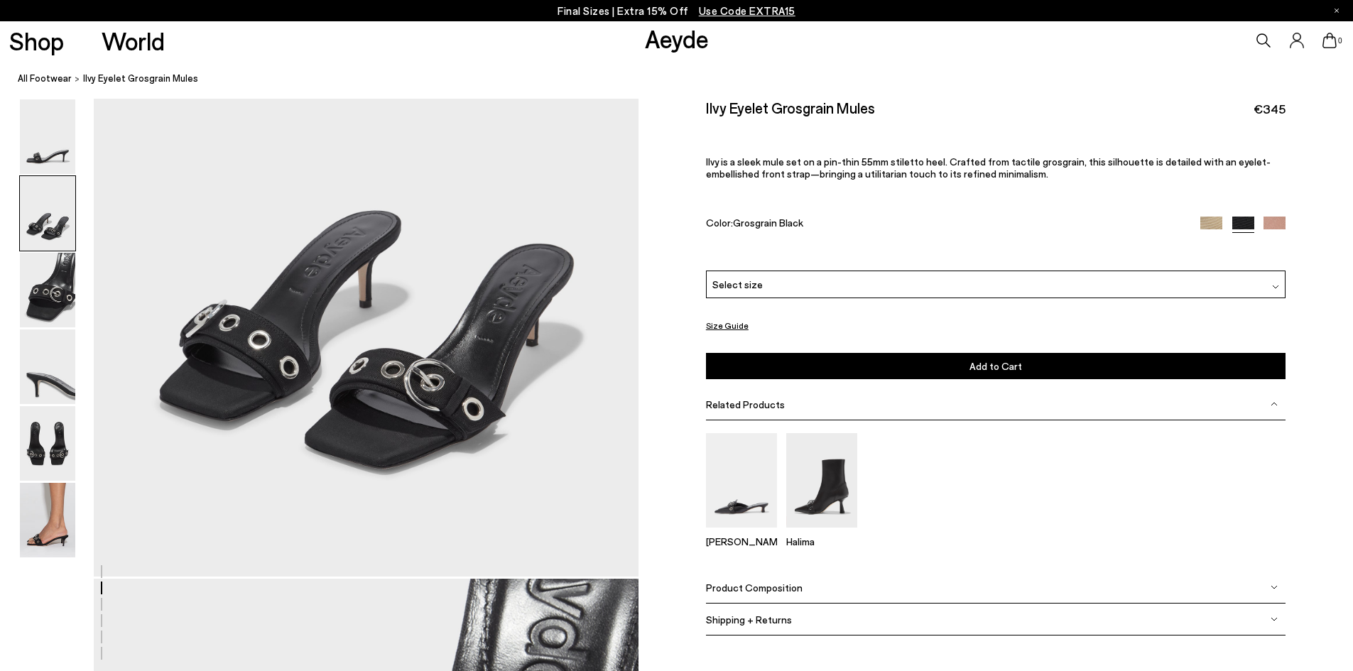
scroll to position [781, 0]
